Goal: Information Seeking & Learning: Learn about a topic

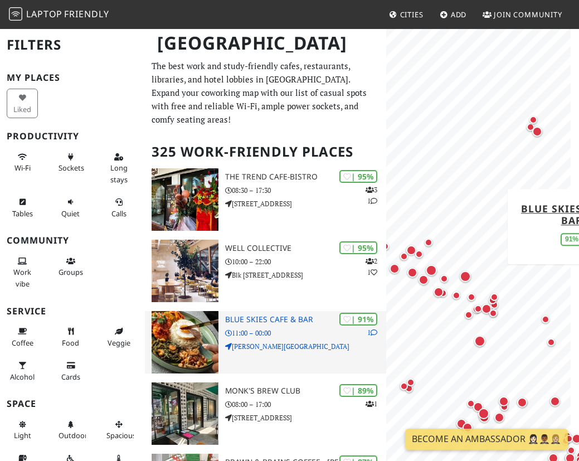
click at [325, 341] on p "[PERSON_NAME][GEOGRAPHIC_DATA]" at bounding box center [305, 346] width 161 height 11
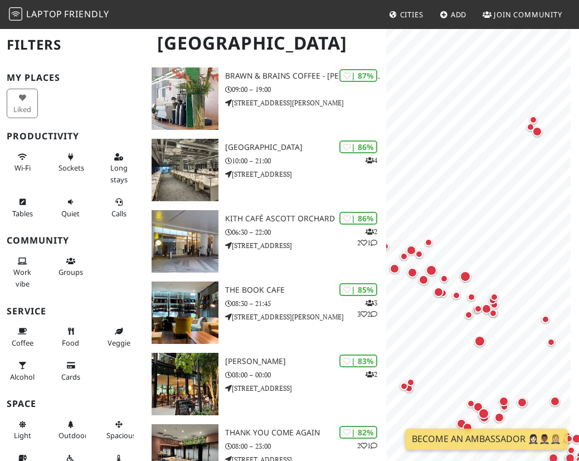
scroll to position [387, 0]
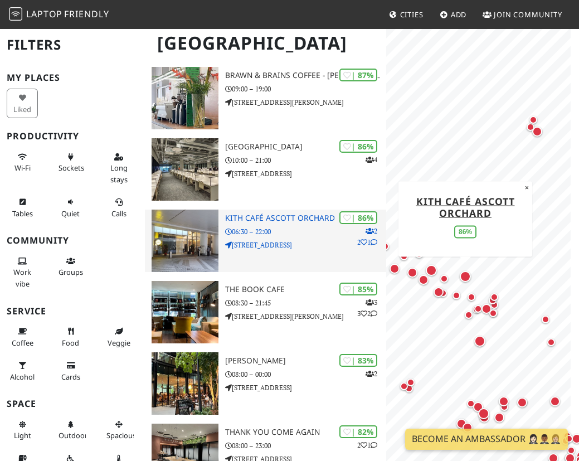
click at [296, 241] on div "| 86% 2 2 1 Kith Café Ascott Orchard 06:30 – 22:00 [STREET_ADDRESS]" at bounding box center [305, 240] width 161 height 62
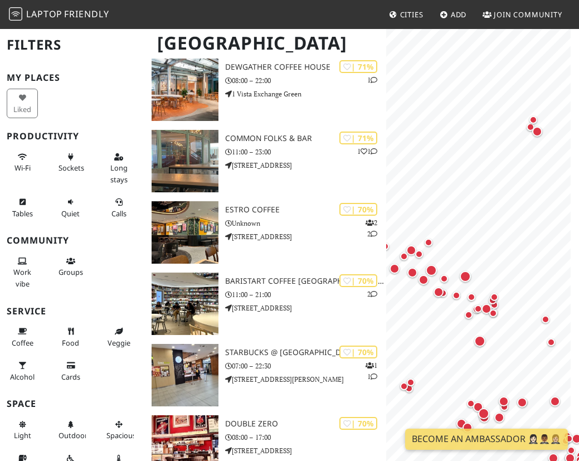
scroll to position [3889, 0]
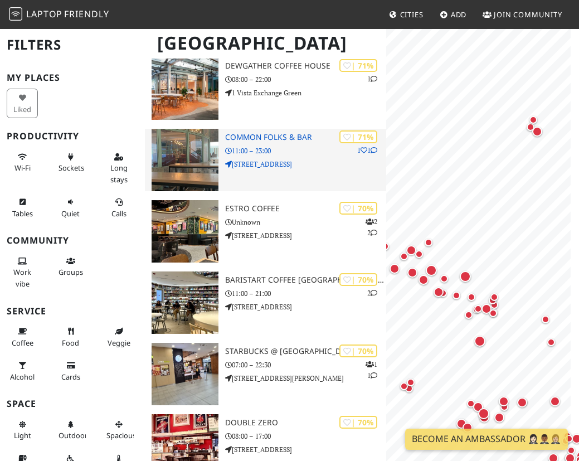
click at [301, 145] on p "11:00 – 23:00" at bounding box center [305, 150] width 161 height 11
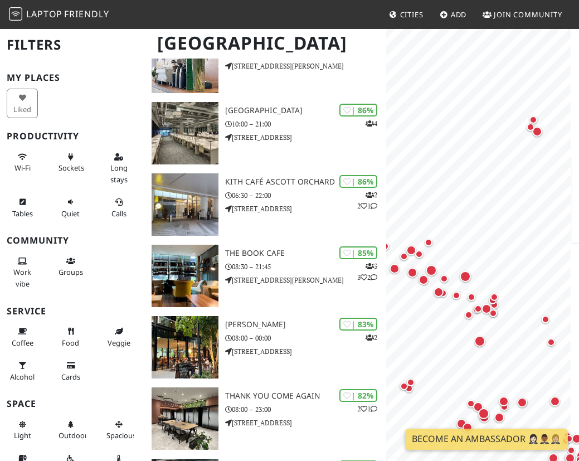
scroll to position [0, 0]
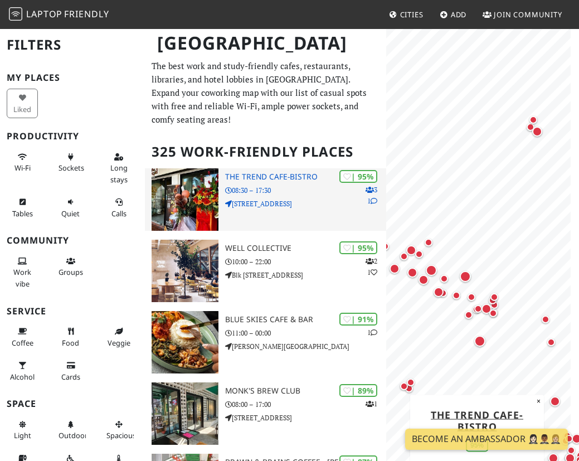
click at [307, 198] on p "[STREET_ADDRESS]" at bounding box center [305, 203] width 161 height 11
click at [306, 198] on div "| 95% 3 1 The Trend cafe-bistro 08:30 – 17:30 [STREET_ADDRESS]" at bounding box center [305, 199] width 161 height 62
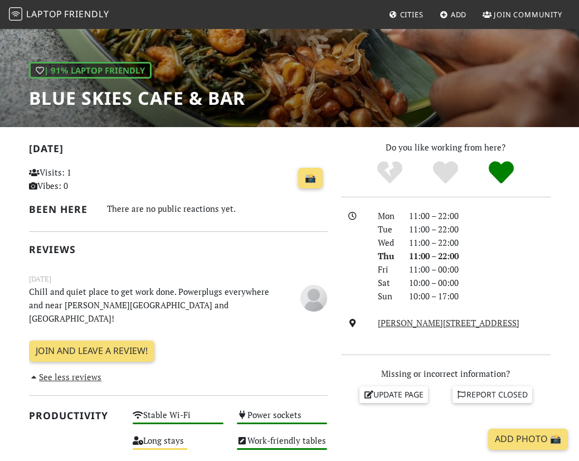
scroll to position [135, 0]
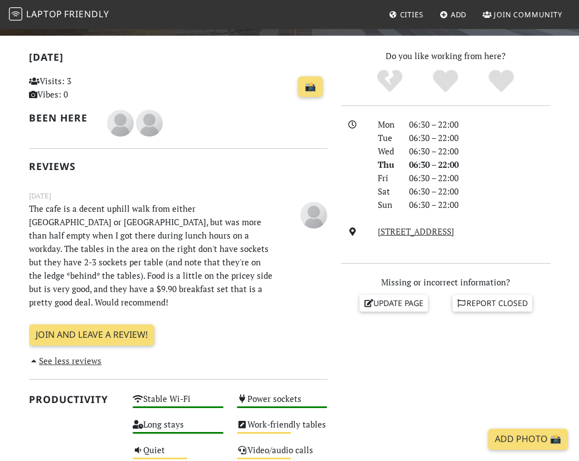
scroll to position [227, 0]
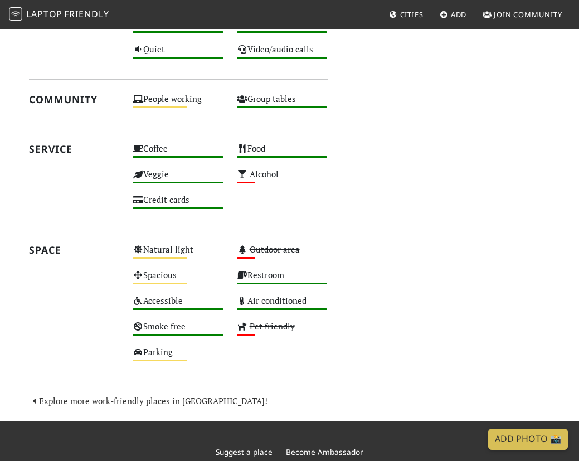
scroll to position [584, 0]
